Goal: Task Accomplishment & Management: Manage account settings

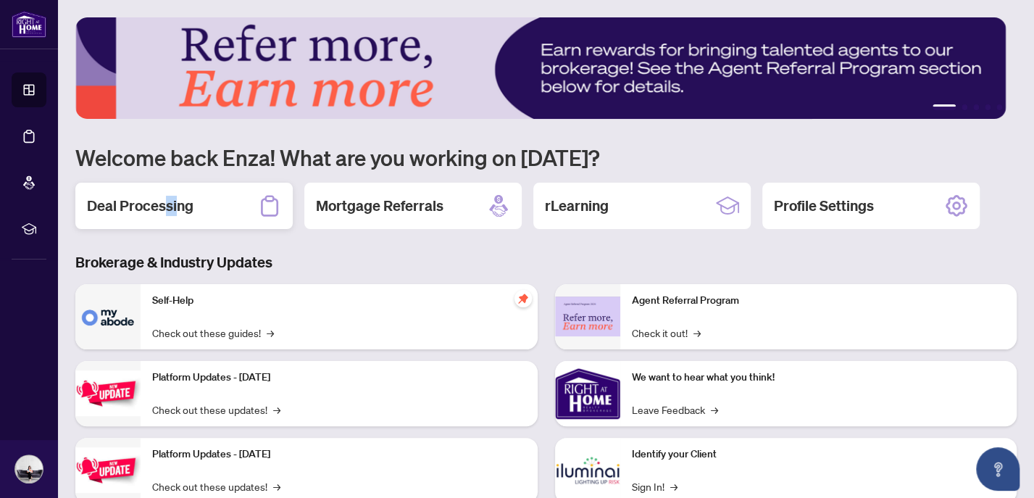
drag, startPoint x: 167, startPoint y: 199, endPoint x: 177, endPoint y: 193, distance: 11.1
click at [177, 196] on h2 "Deal Processing" at bounding box center [140, 206] width 107 height 20
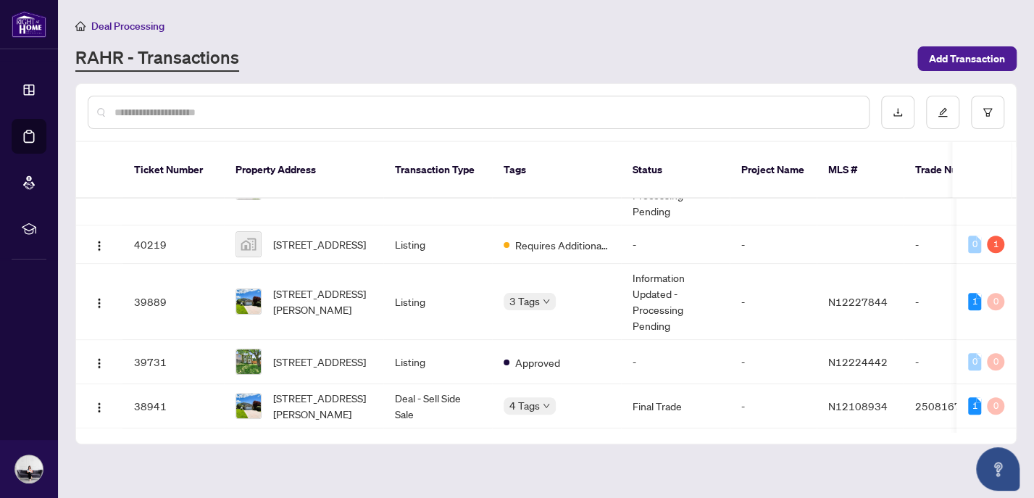
scroll to position [738, 0]
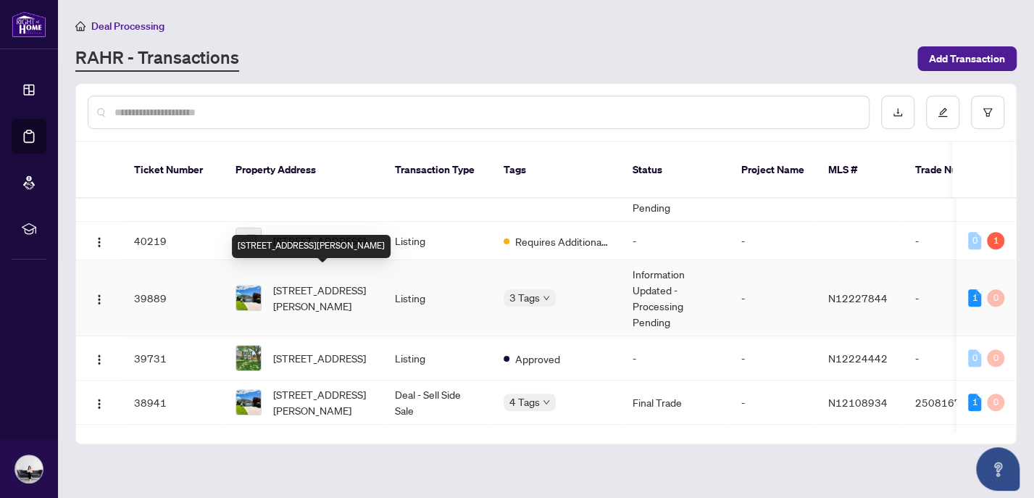
click at [317, 285] on span "[STREET_ADDRESS][PERSON_NAME]" at bounding box center [322, 298] width 99 height 32
